Goal: Transaction & Acquisition: Book appointment/travel/reservation

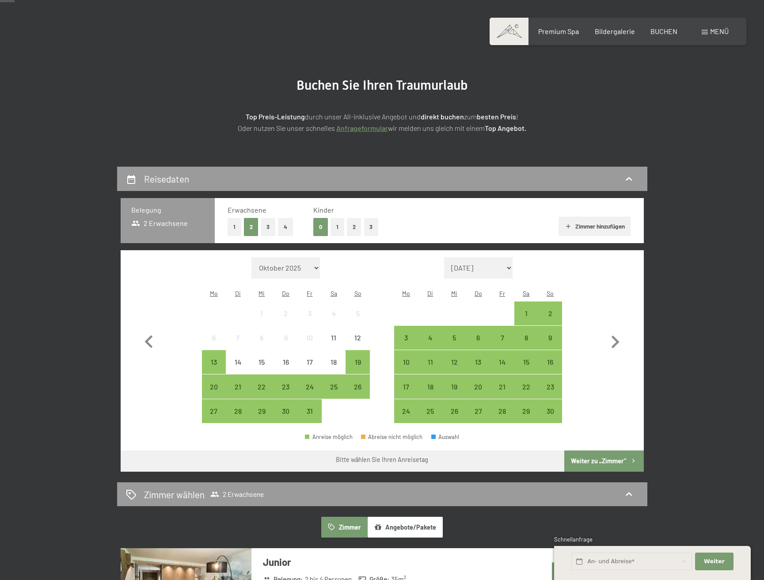
scroll to position [54, 0]
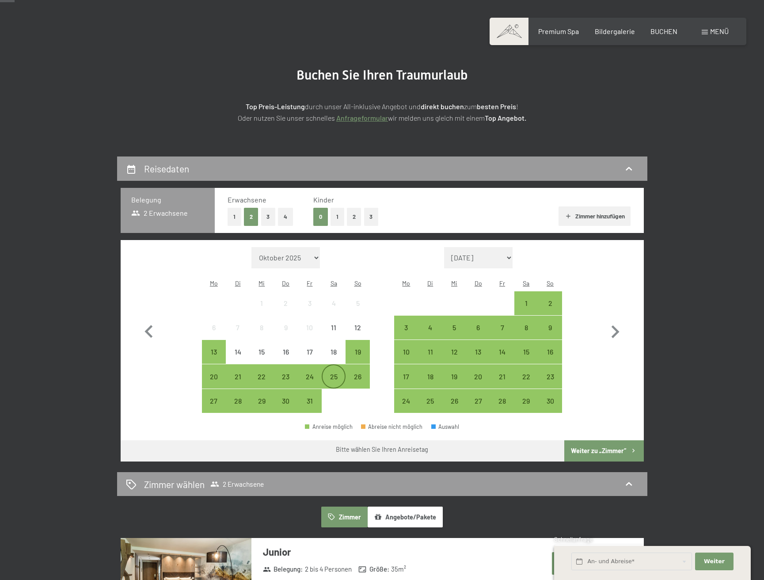
click at [335, 373] on div "25" at bounding box center [334, 384] width 22 height 22
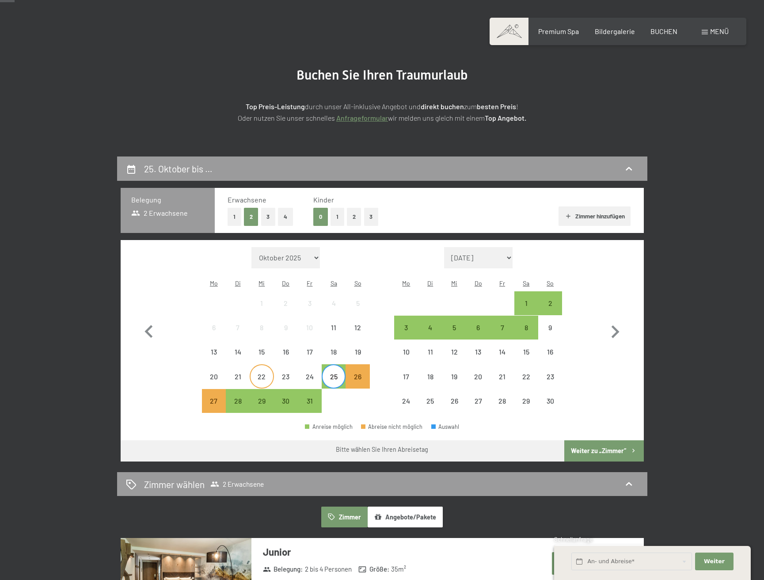
click at [262, 373] on div "22" at bounding box center [262, 384] width 22 height 22
drag, startPoint x: 217, startPoint y: 363, endPoint x: 208, endPoint y: 362, distance: 9.4
click at [217, 373] on div "20" at bounding box center [214, 384] width 22 height 22
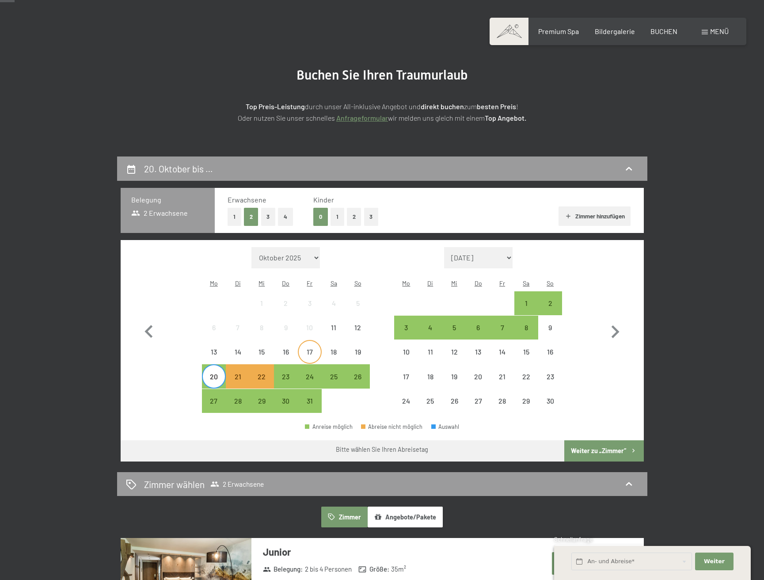
click at [309, 348] on div "17" at bounding box center [310, 359] width 22 height 22
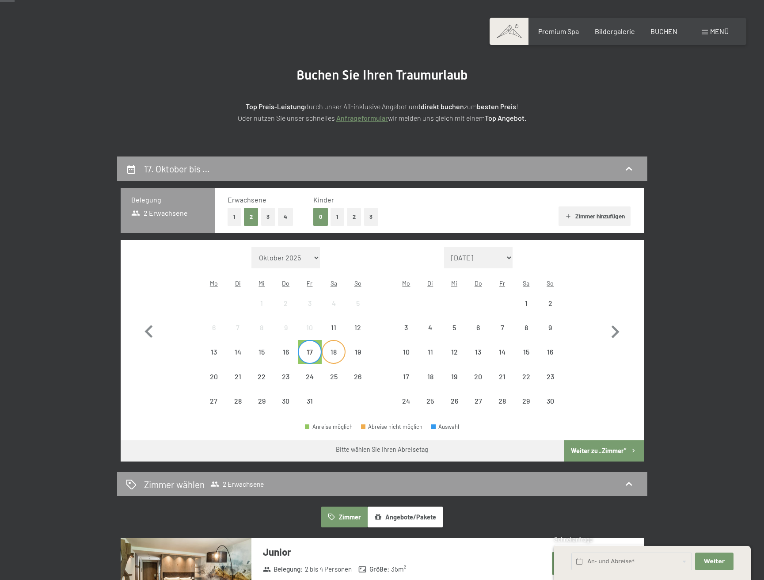
drag, startPoint x: 330, startPoint y: 338, endPoint x: 325, endPoint y: 339, distance: 4.9
click at [330, 348] on div "18" at bounding box center [334, 359] width 22 height 22
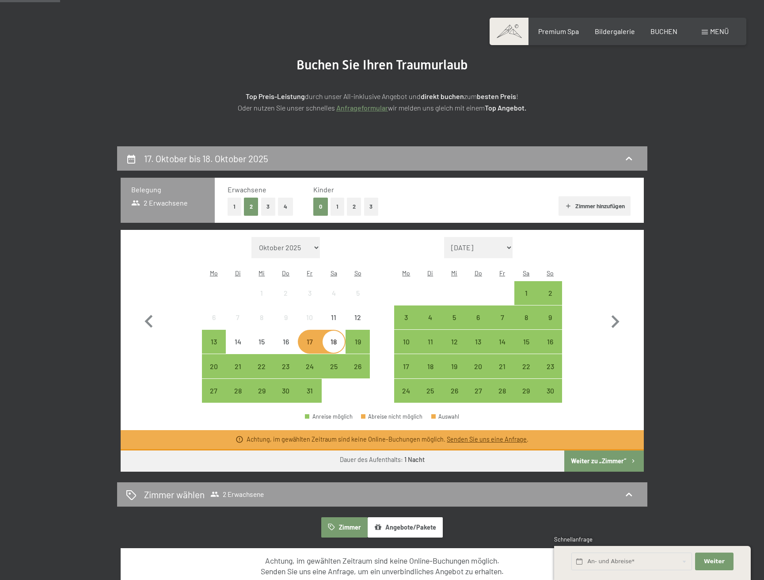
scroll to position [65, 0]
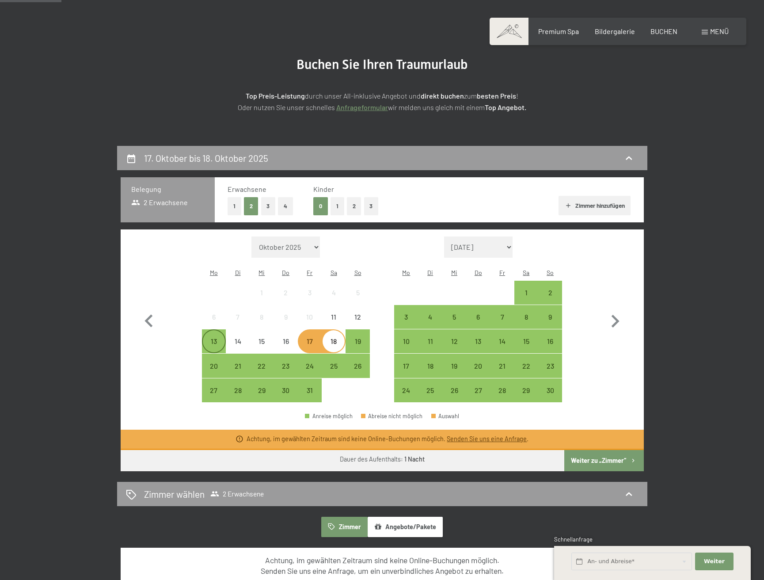
click at [214, 338] on div "13" at bounding box center [214, 349] width 22 height 22
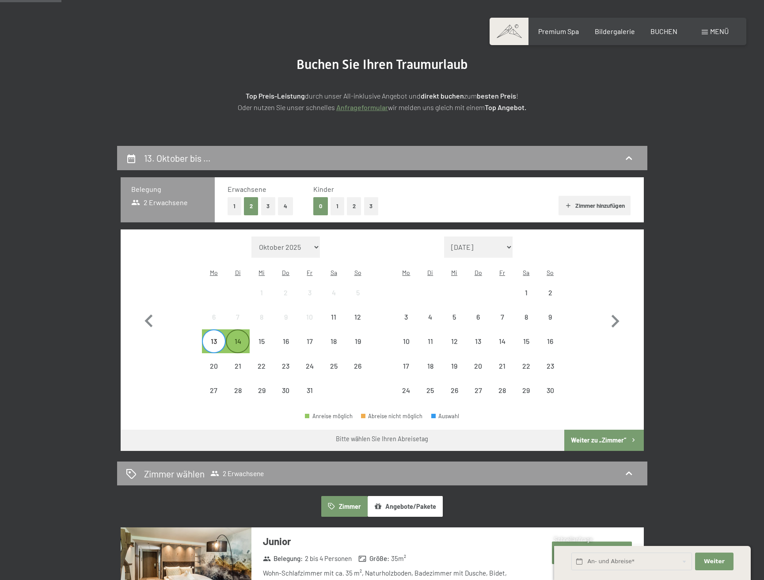
click at [234, 338] on div "14" at bounding box center [238, 349] width 22 height 22
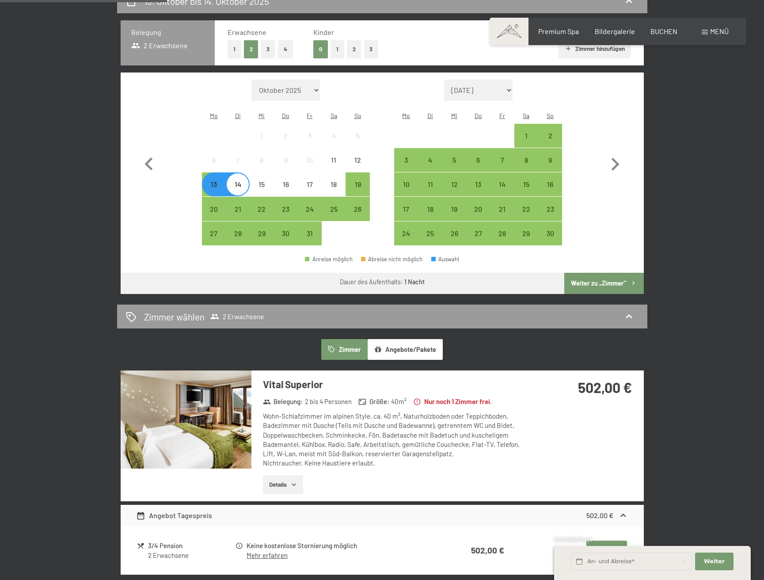
scroll to position [217, 0]
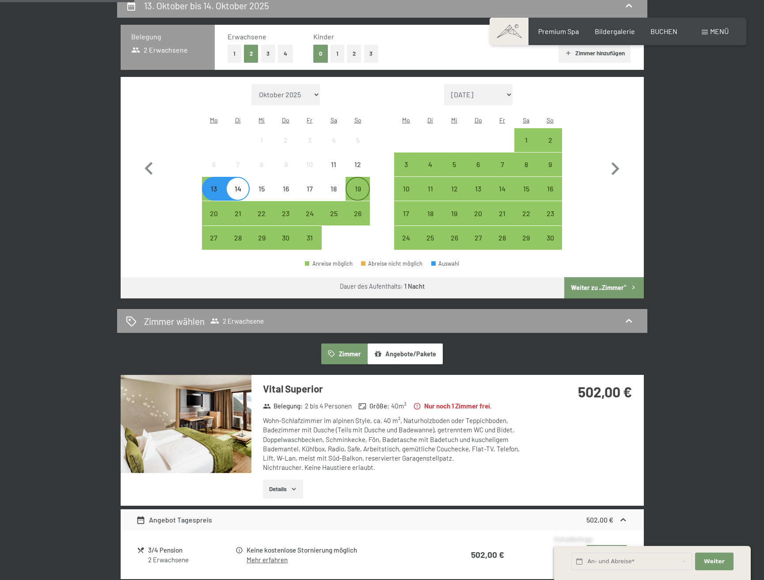
click at [357, 185] on div "19" at bounding box center [357, 196] width 22 height 22
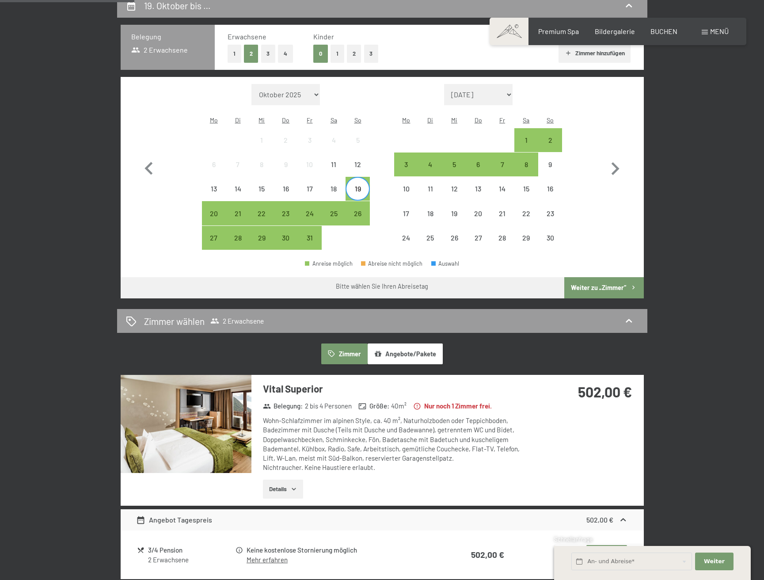
drag, startPoint x: 214, startPoint y: 200, endPoint x: 197, endPoint y: 201, distance: 17.3
click at [214, 210] on div "20" at bounding box center [214, 221] width 22 height 22
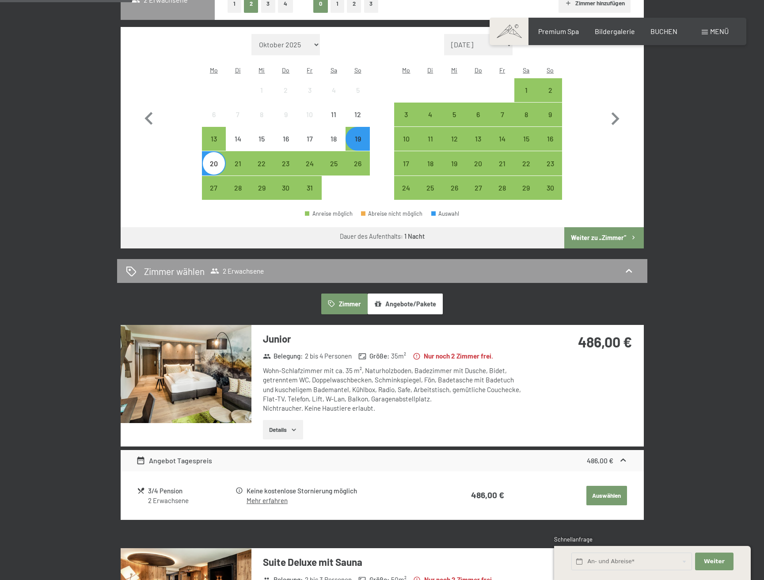
scroll to position [270, 0]
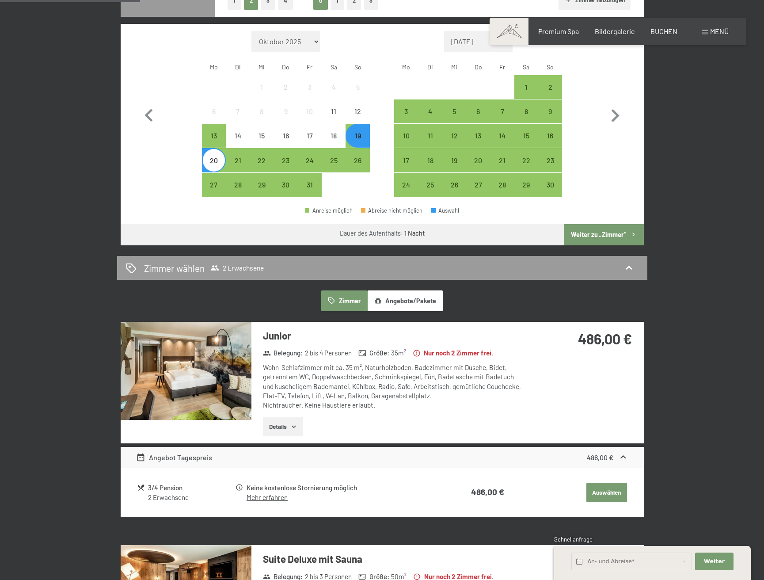
click at [213, 157] on div "20" at bounding box center [214, 168] width 22 height 22
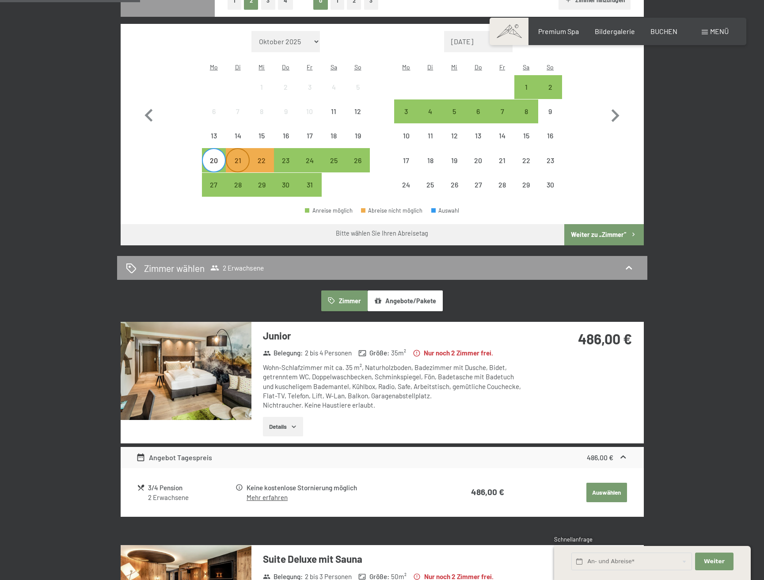
click at [234, 157] on div "21" at bounding box center [238, 168] width 22 height 22
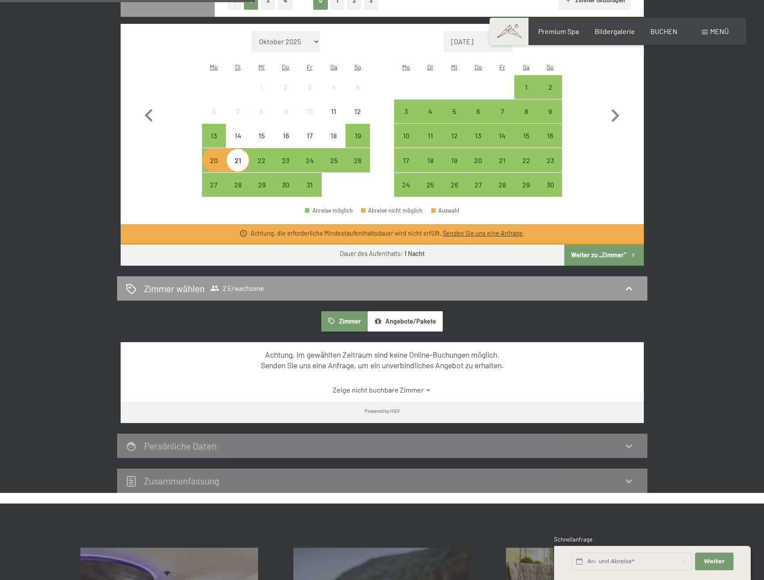
scroll to position [270, 0]
click at [237, 157] on div "21" at bounding box center [238, 168] width 22 height 22
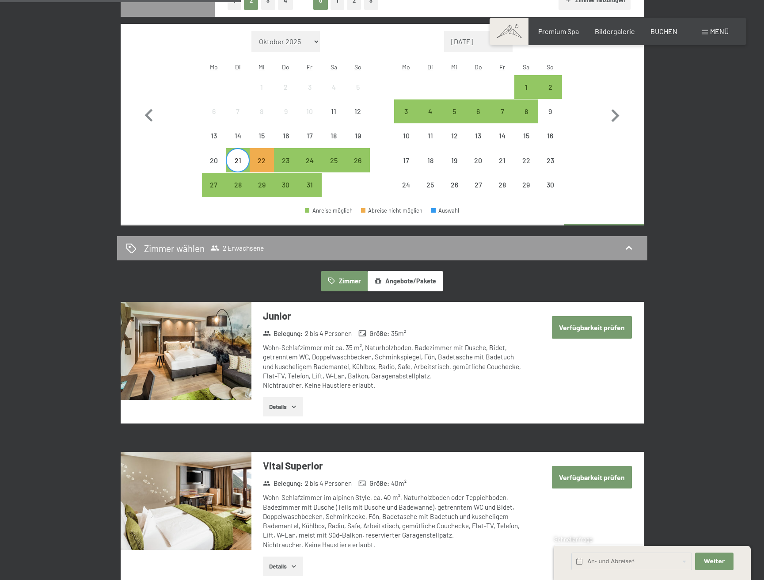
scroll to position [270, 0]
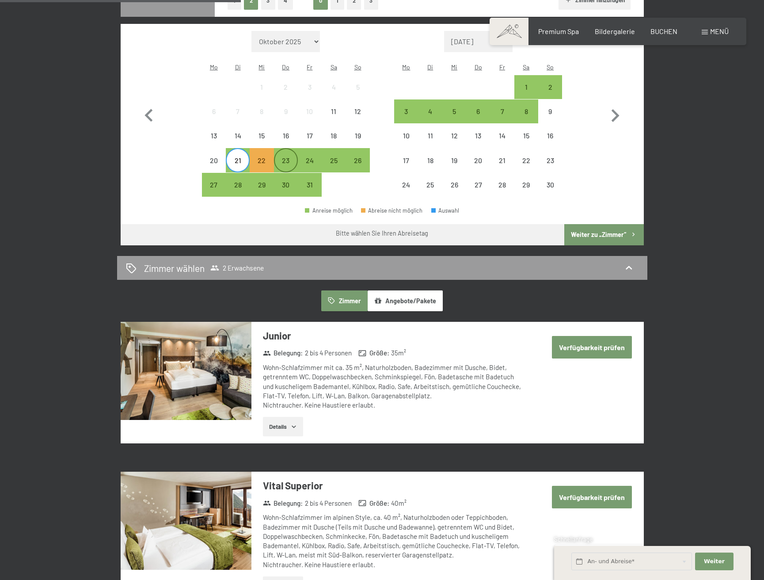
click at [285, 157] on div "23" at bounding box center [286, 168] width 22 height 22
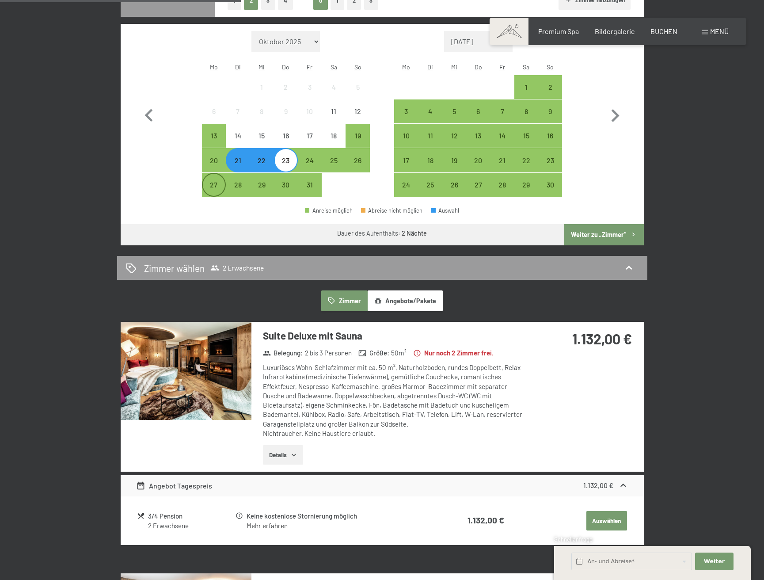
scroll to position [270, 0]
click at [215, 181] on div "27" at bounding box center [214, 192] width 22 height 22
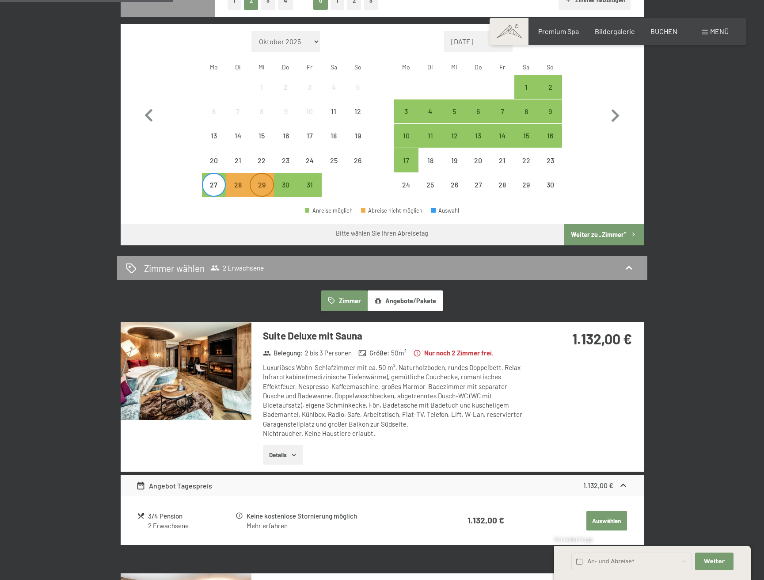
scroll to position [272, 0]
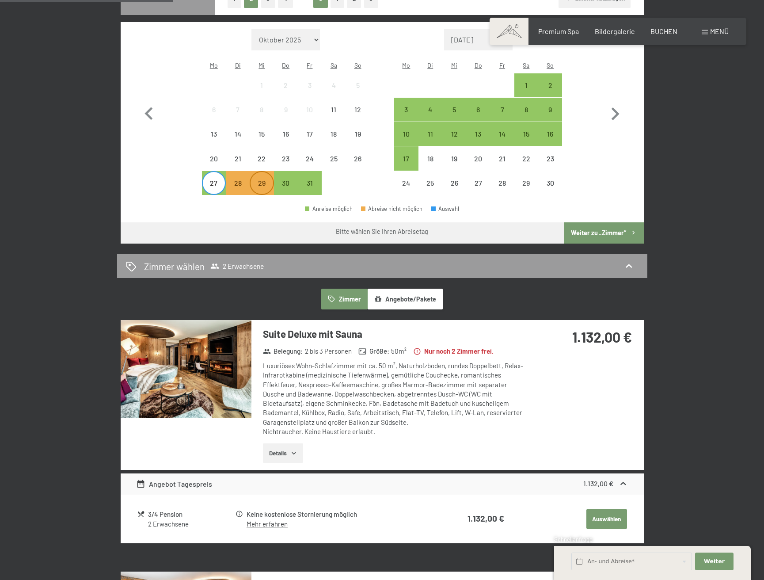
click at [259, 179] on div "29" at bounding box center [262, 190] width 22 height 22
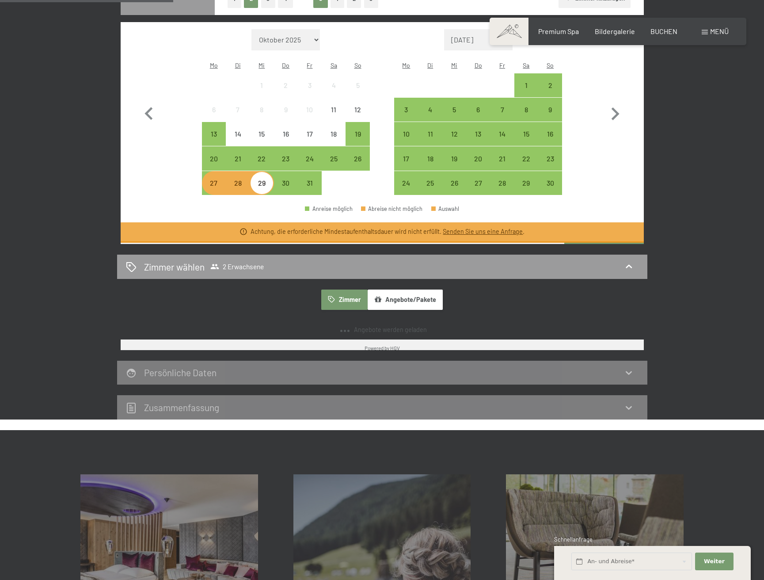
scroll to position [272, 0]
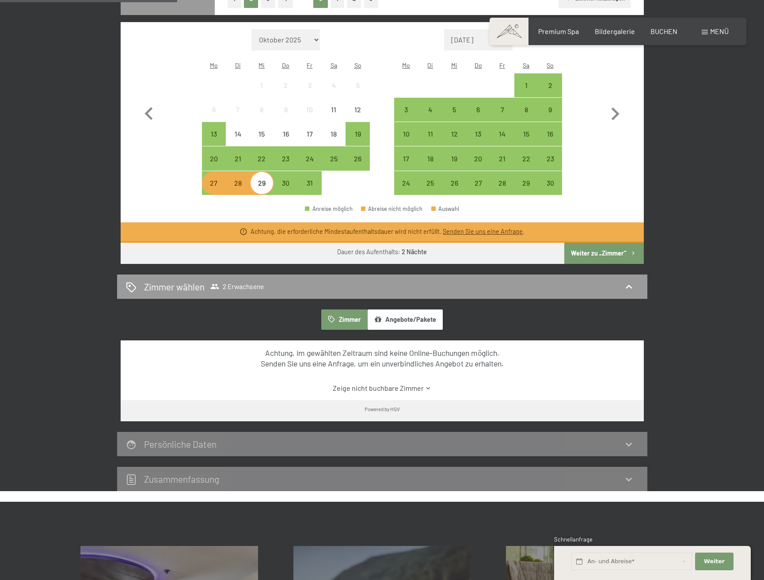
click at [263, 179] on div "29" at bounding box center [262, 190] width 22 height 22
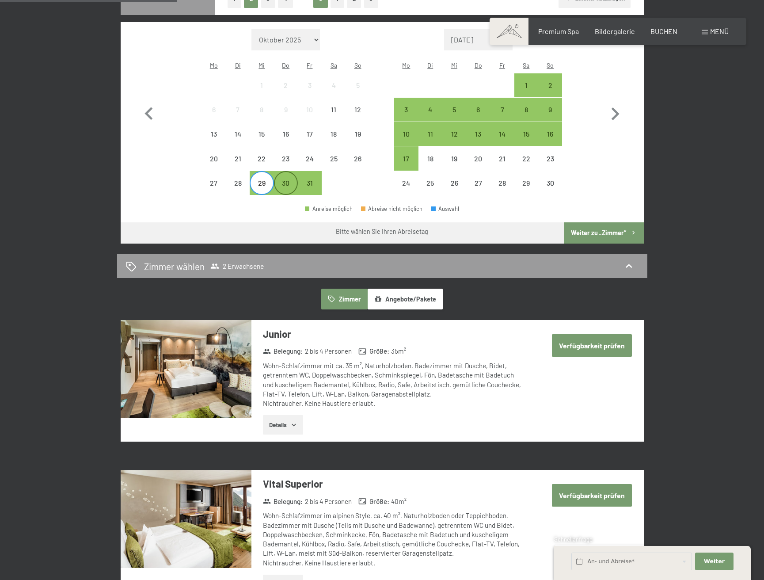
click at [282, 179] on div "30" at bounding box center [286, 190] width 22 height 22
